Goal: Task Accomplishment & Management: Manage account settings

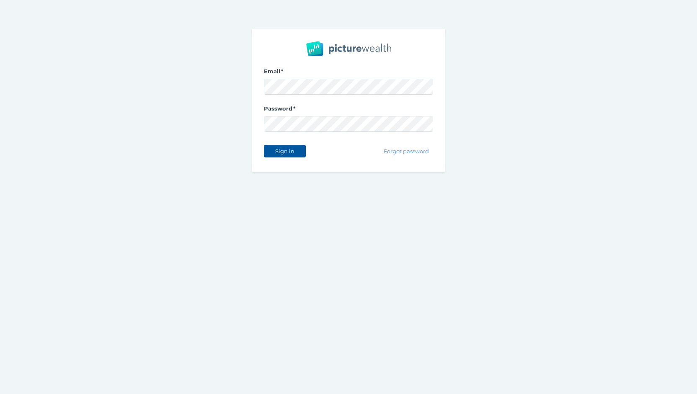
click at [283, 147] on button "Sign in" at bounding box center [285, 151] width 42 height 13
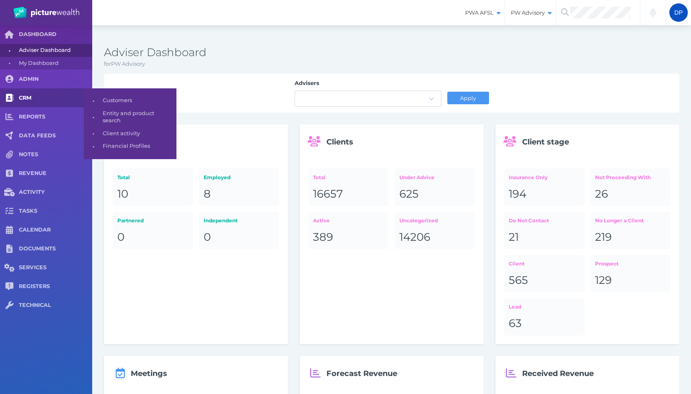
click at [29, 96] on span "CRM" at bounding box center [55, 98] width 73 height 7
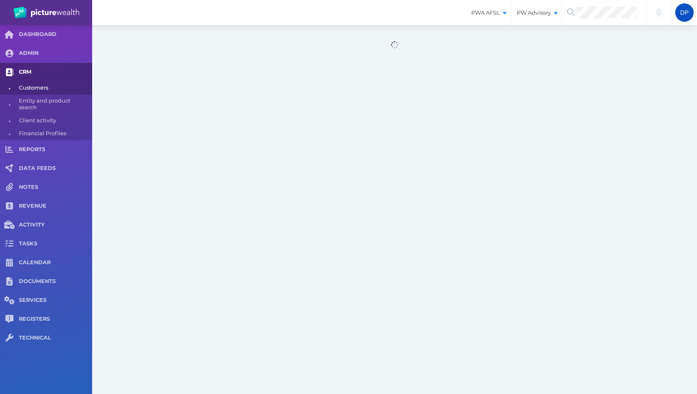
select select "25"
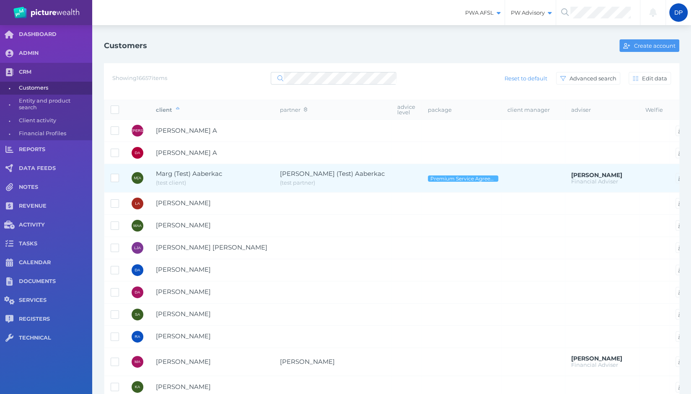
click at [190, 173] on span "Marg (Test) Aaberkac" at bounding box center [189, 174] width 66 height 8
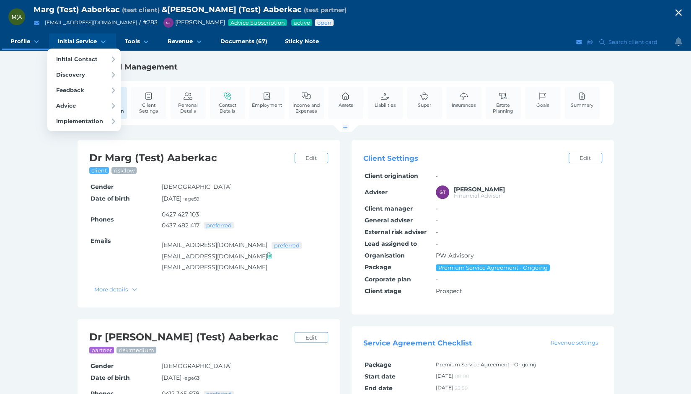
click at [92, 48] on link "Initial Service" at bounding box center [82, 42] width 67 height 17
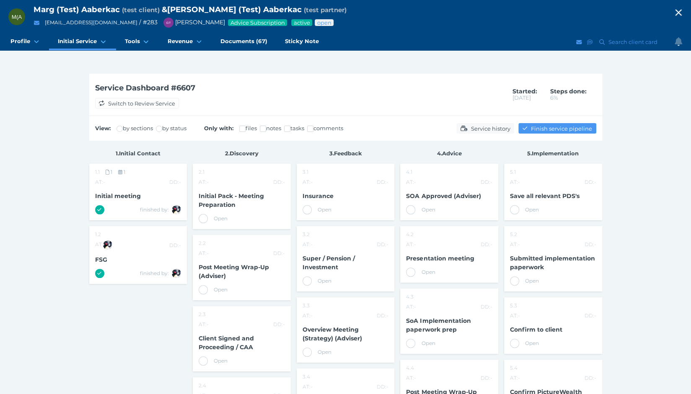
click at [681, 14] on icon "button" at bounding box center [678, 13] width 6 height 6
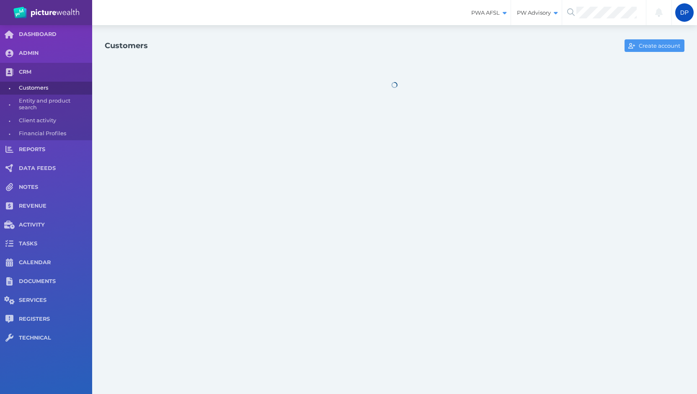
select select "25"
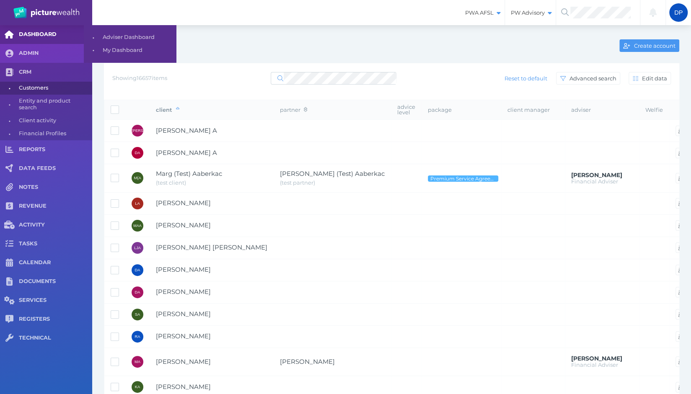
click at [36, 32] on span "DASHBOARD" at bounding box center [55, 34] width 73 height 7
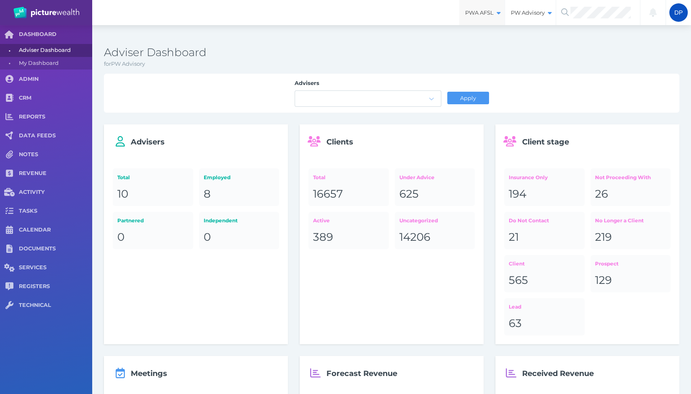
click at [475, 14] on span "PWA AFSL" at bounding box center [481, 12] width 45 height 7
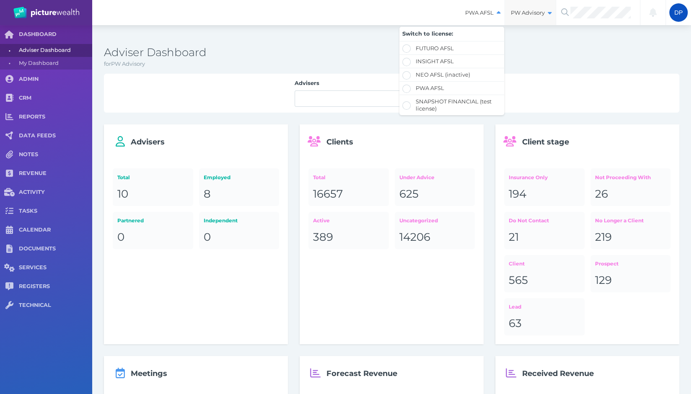
click at [525, 17] on div "PW Advisory" at bounding box center [530, 12] width 51 height 25
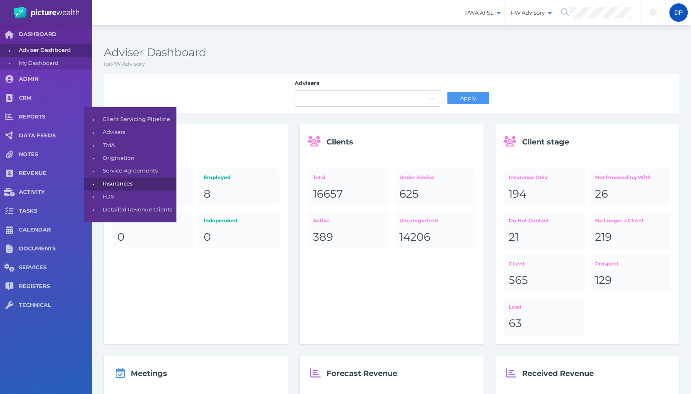
click at [121, 184] on span "Insurances" at bounding box center [138, 184] width 70 height 13
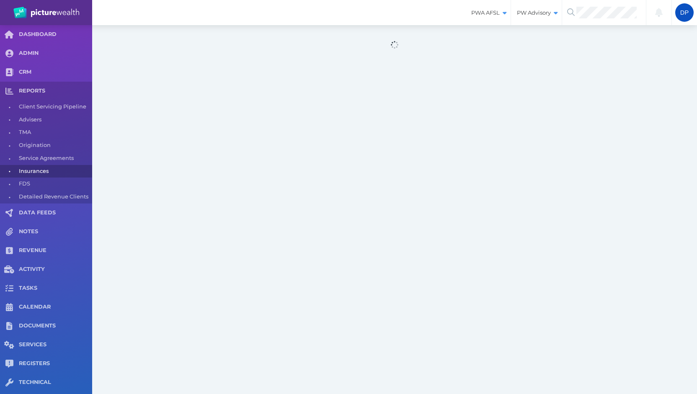
select select "25"
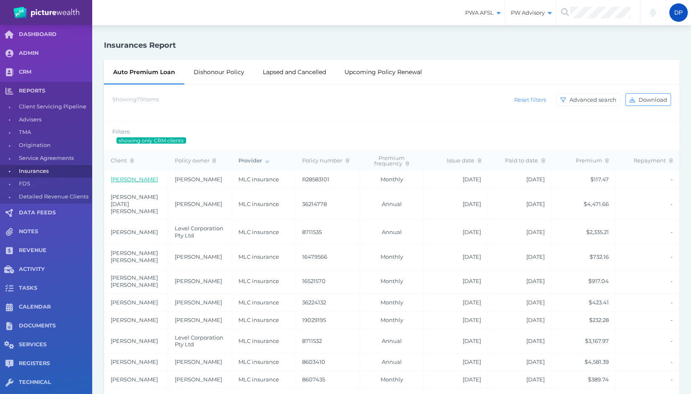
click at [134, 179] on link "[PERSON_NAME]" at bounding box center [134, 179] width 47 height 7
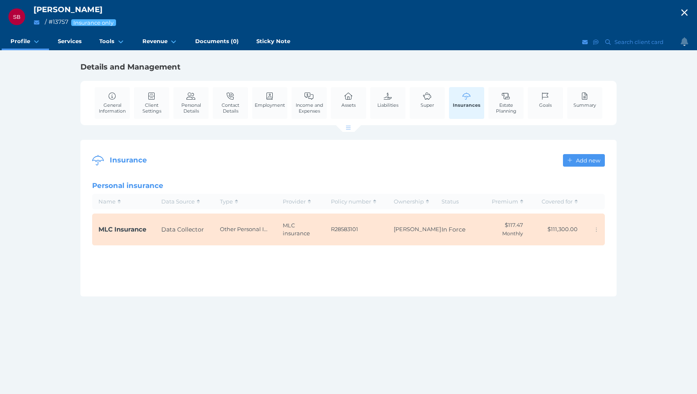
click at [132, 231] on span "MLC Insurance" at bounding box center [122, 229] width 48 height 8
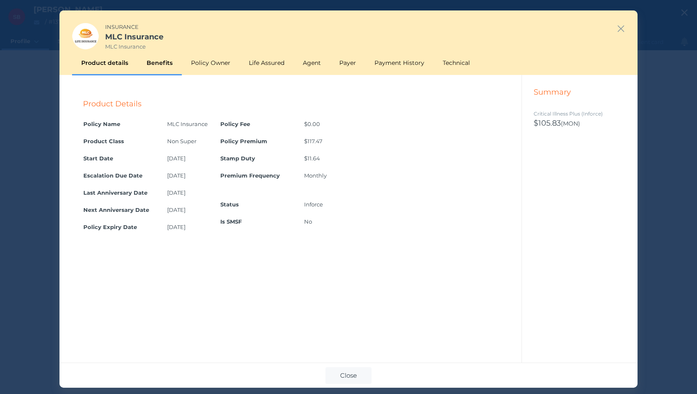
click at [162, 62] on div "Benefits" at bounding box center [159, 63] width 44 height 24
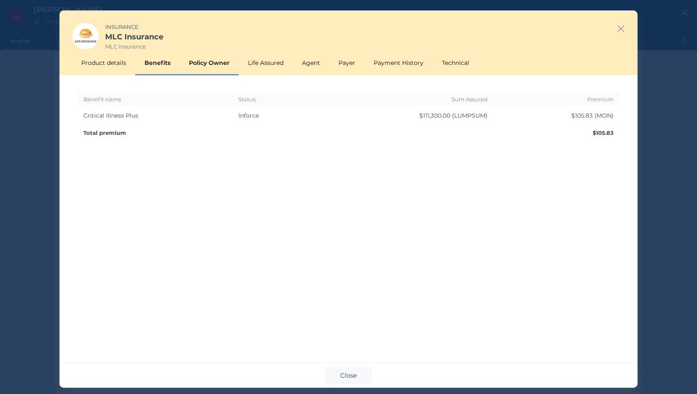
click at [209, 63] on div "Policy Owner" at bounding box center [209, 63] width 59 height 24
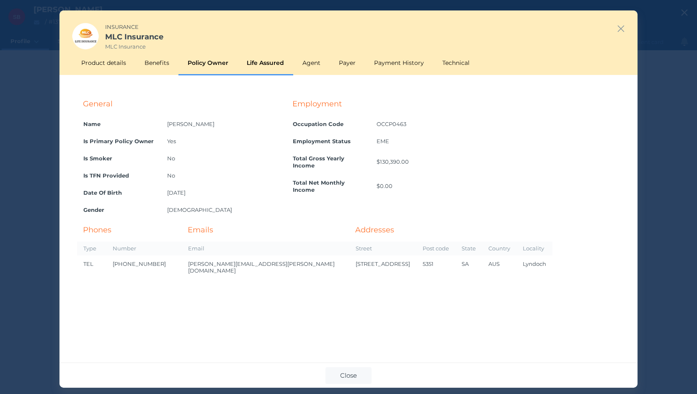
click at [254, 63] on div "Life Assured" at bounding box center [266, 63] width 56 height 24
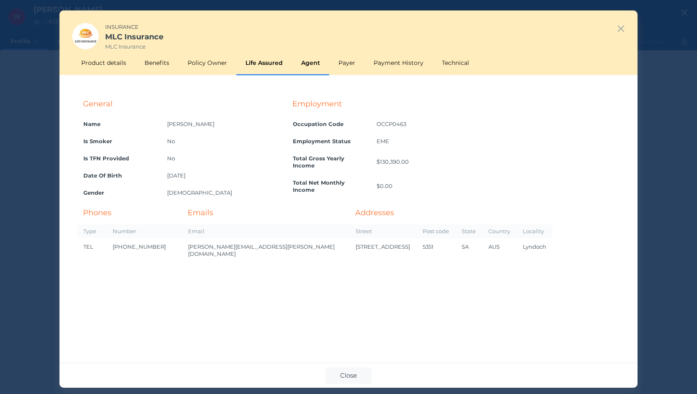
click at [311, 67] on div "Agent" at bounding box center [310, 63] width 37 height 24
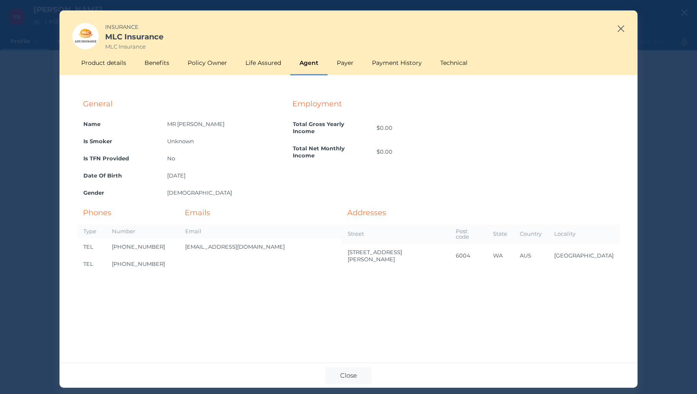
click at [619, 28] on icon "button" at bounding box center [621, 28] width 8 height 10
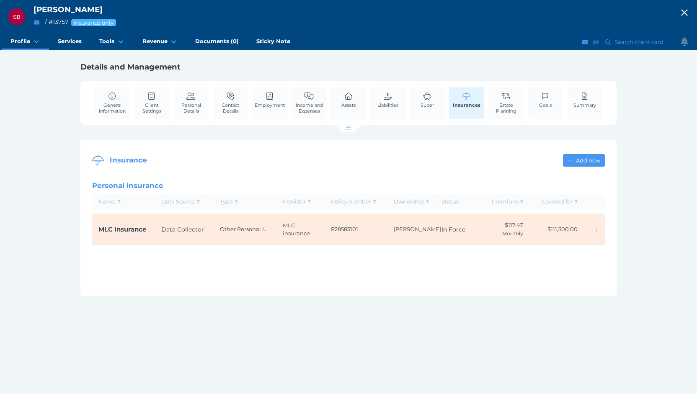
click at [682, 14] on icon "button" at bounding box center [685, 12] width 10 height 13
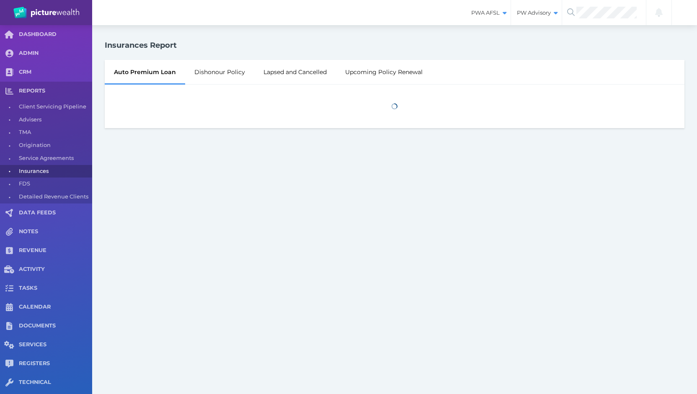
select select "25"
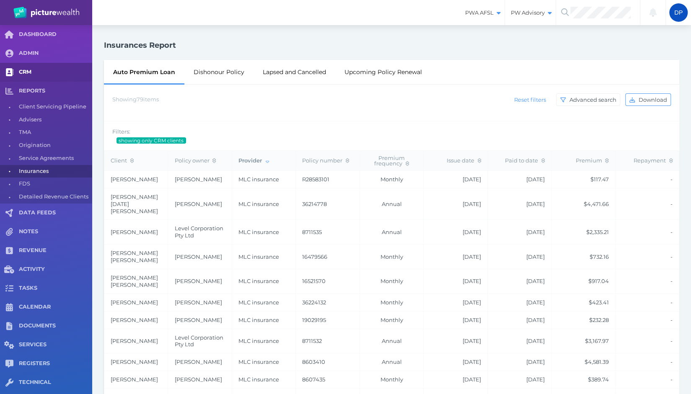
click at [31, 78] on link "CRM" at bounding box center [46, 72] width 92 height 19
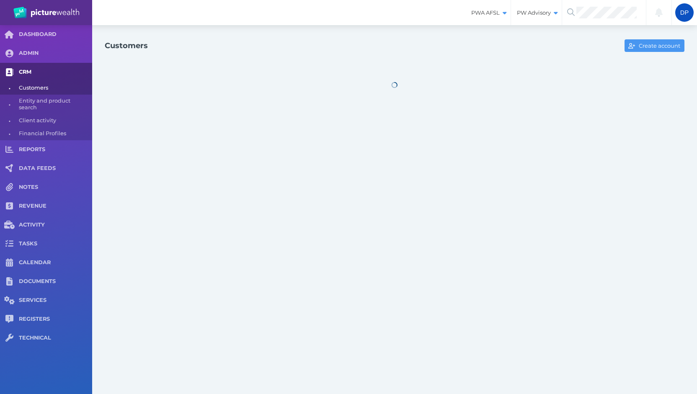
select select "25"
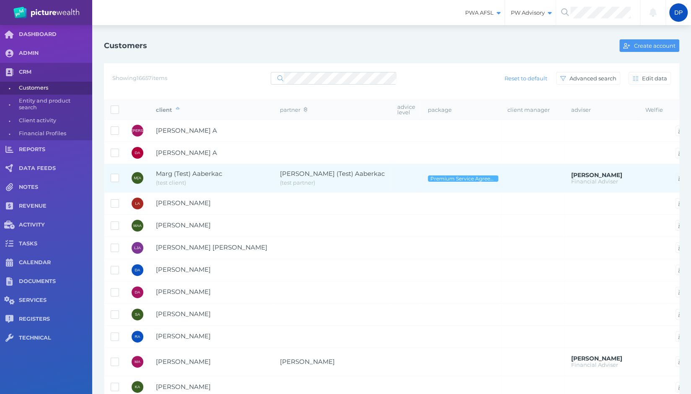
click at [168, 170] on span "Marg (Test) Aaberkac" at bounding box center [189, 174] width 66 height 8
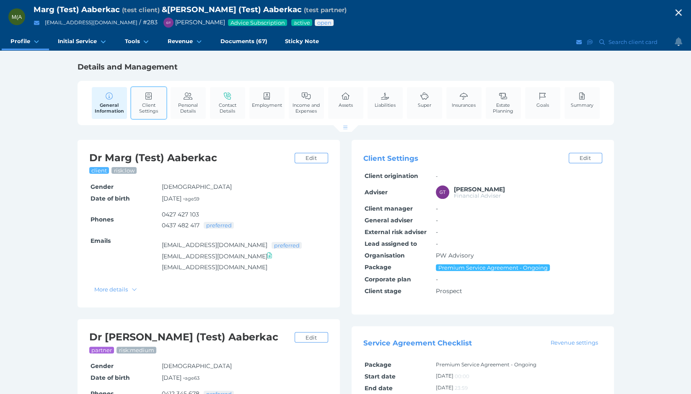
click at [156, 102] on span "Client Settings" at bounding box center [148, 108] width 31 height 12
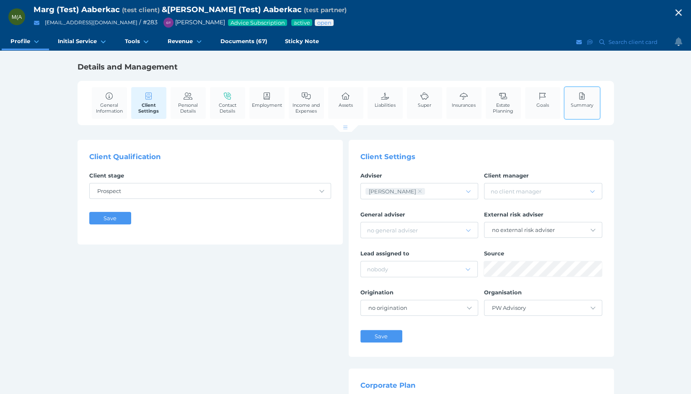
click at [572, 106] on span "Summary" at bounding box center [582, 105] width 23 height 6
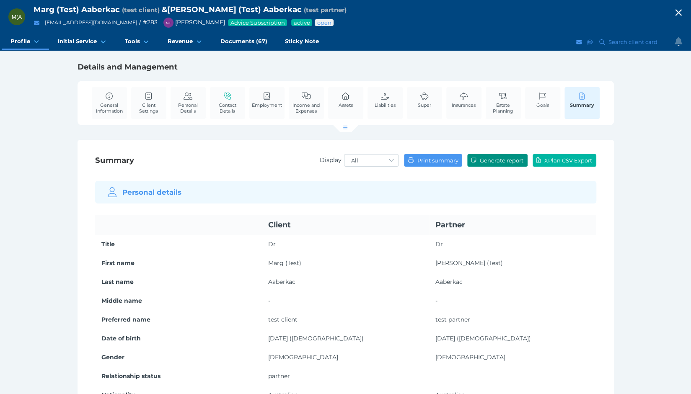
click at [497, 161] on span "Generate report" at bounding box center [502, 160] width 49 height 7
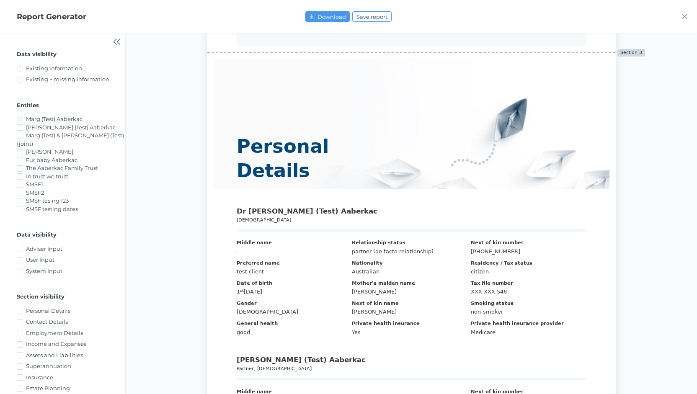
click at [683, 17] on icon "button" at bounding box center [684, 16] width 7 height 9
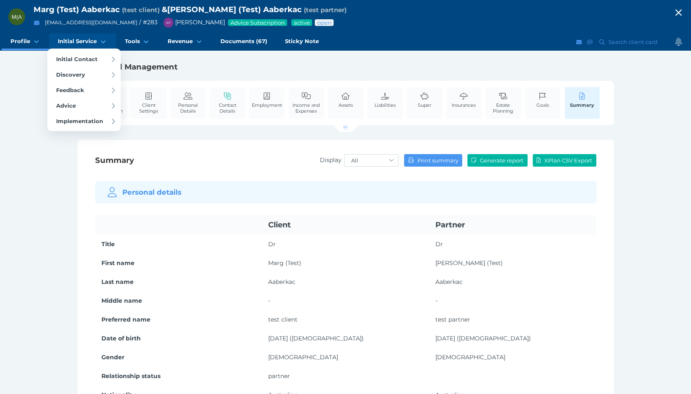
click at [85, 44] on span "Initial Service" at bounding box center [77, 41] width 39 height 7
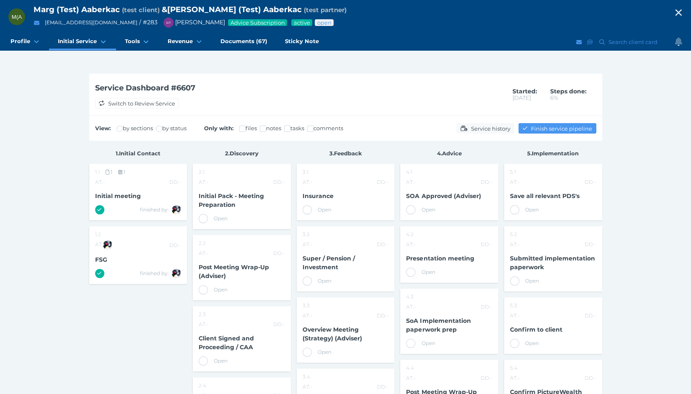
click at [681, 17] on icon "button" at bounding box center [678, 12] width 10 height 13
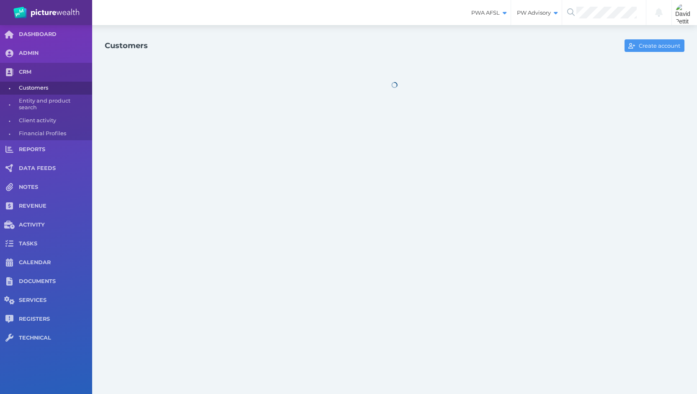
select select "25"
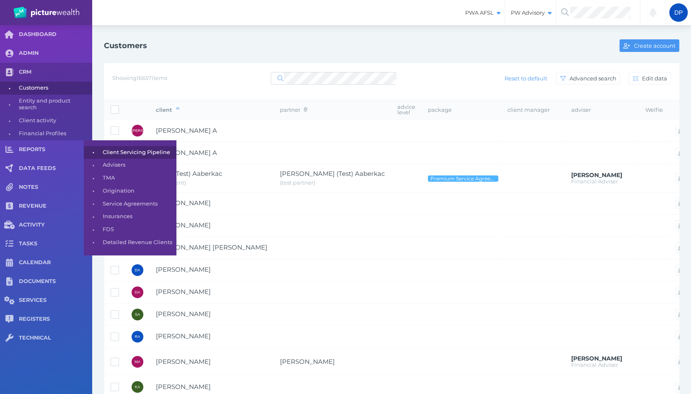
click at [128, 155] on span "Client Servicing Pipeline" at bounding box center [138, 152] width 70 height 13
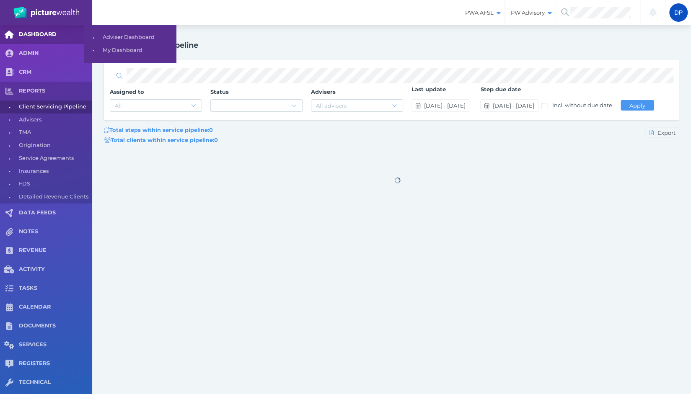
click at [39, 33] on span "DASHBOARD" at bounding box center [55, 34] width 73 height 7
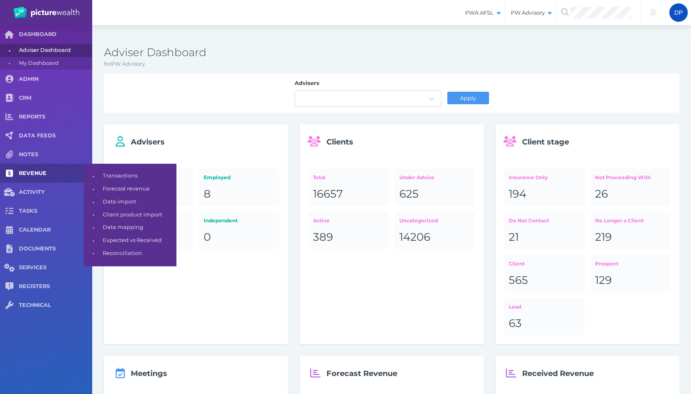
click at [31, 176] on span "REVENUE" at bounding box center [55, 173] width 73 height 7
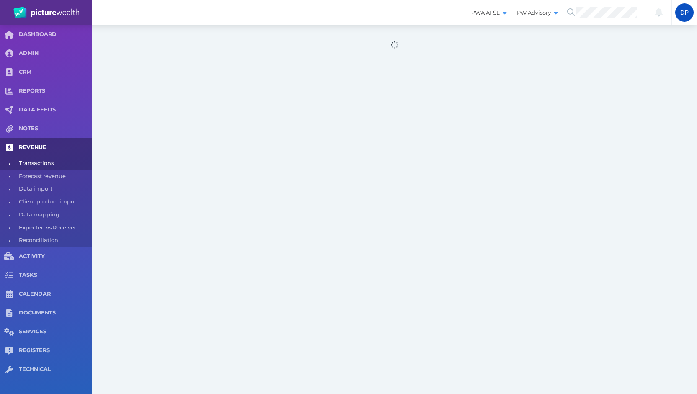
select select "25"
